Goal: Check status: Check status

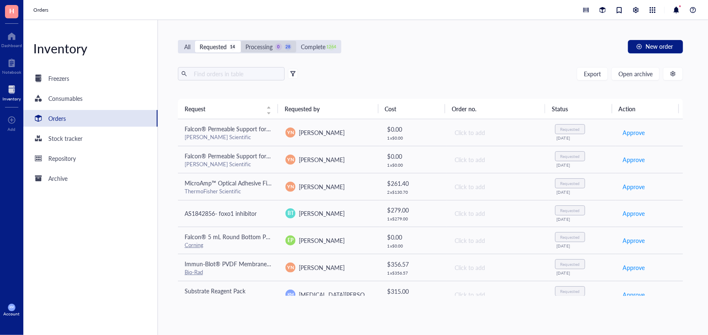
click at [260, 45] on div "Processing" at bounding box center [259, 46] width 27 height 9
click at [241, 41] on input "Processing 0 28" at bounding box center [241, 41] width 0 height 0
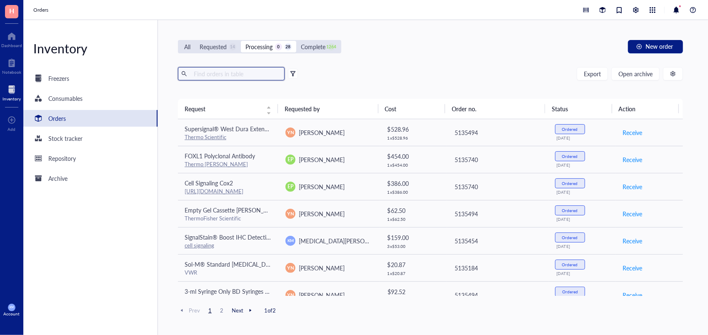
click at [236, 78] on input "text" at bounding box center [236, 74] width 91 height 13
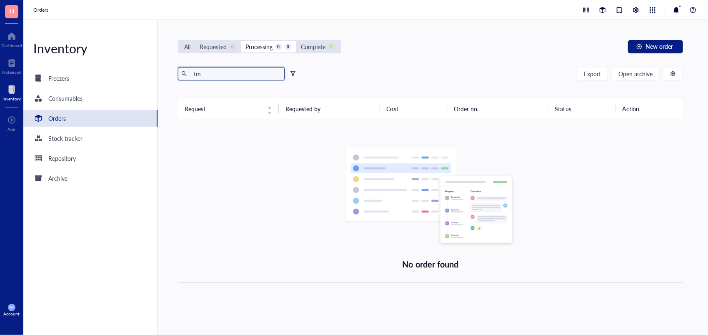
type input "t"
type input "1"
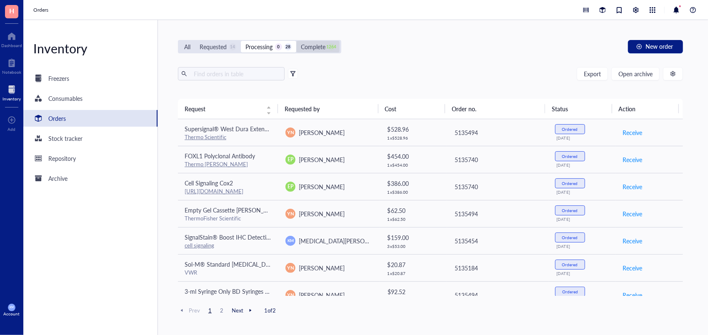
click at [301, 47] on div "Complete 1264" at bounding box center [317, 47] width 43 height 12
click at [296, 41] on input "Complete 1264" at bounding box center [296, 41] width 0 height 0
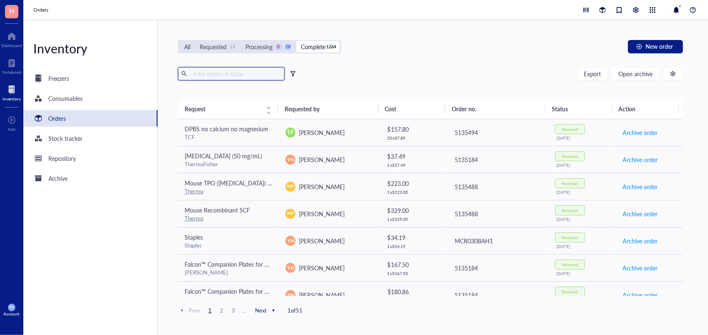
click at [252, 70] on input "text" at bounding box center [236, 74] width 91 height 13
click at [252, 70] on input "TM" at bounding box center [236, 74] width 91 height 13
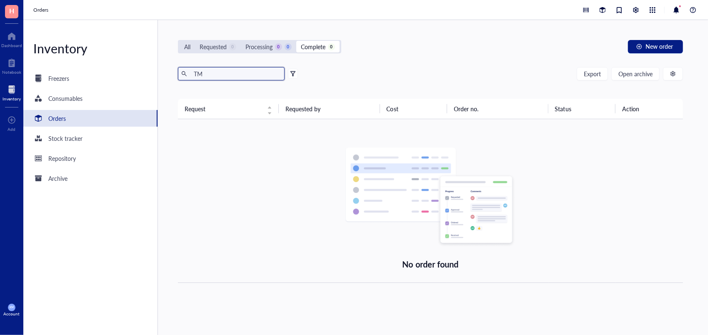
type input "T"
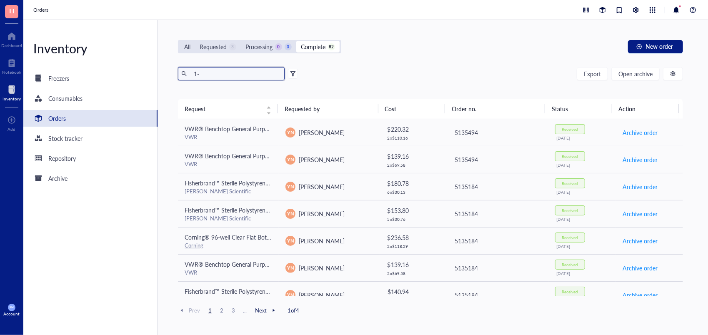
type input "1"
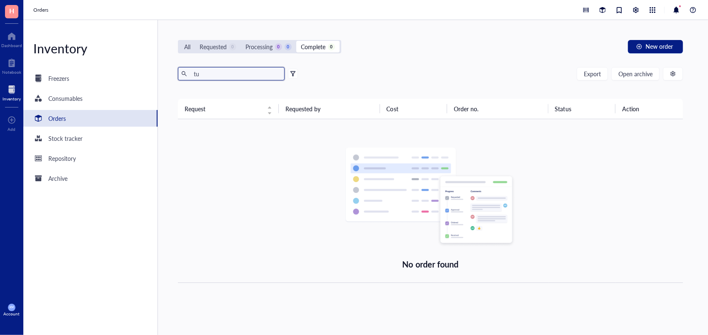
type input "t"
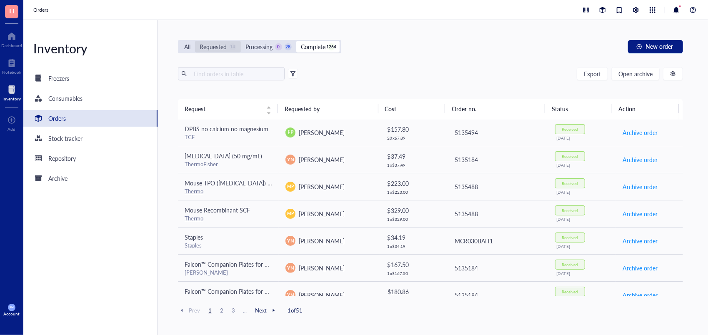
click at [228, 43] on div "Requested 14" at bounding box center [218, 46] width 37 height 9
click at [195, 41] on input "Requested 14" at bounding box center [195, 41] width 0 height 0
